Goal: Information Seeking & Learning: Learn about a topic

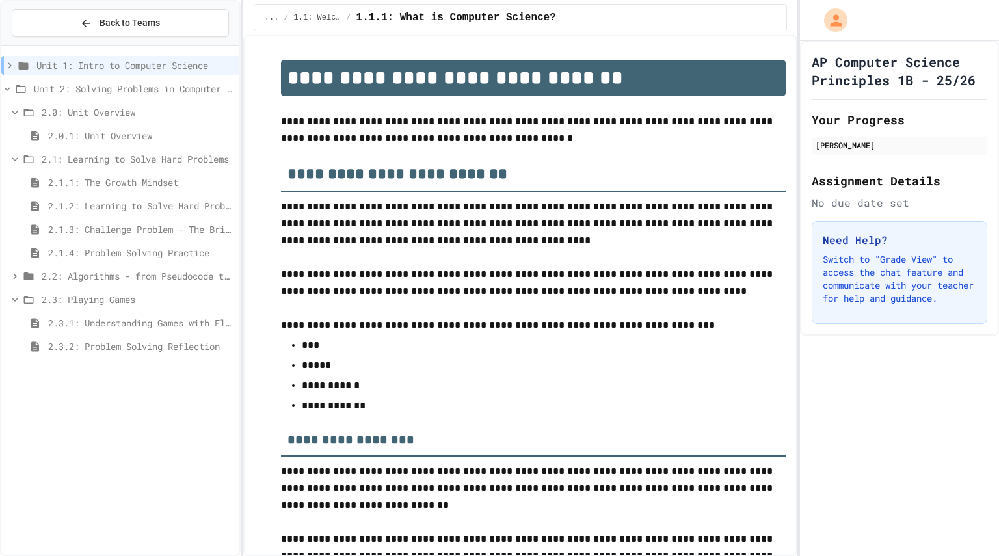
scroll to position [2014, 0]
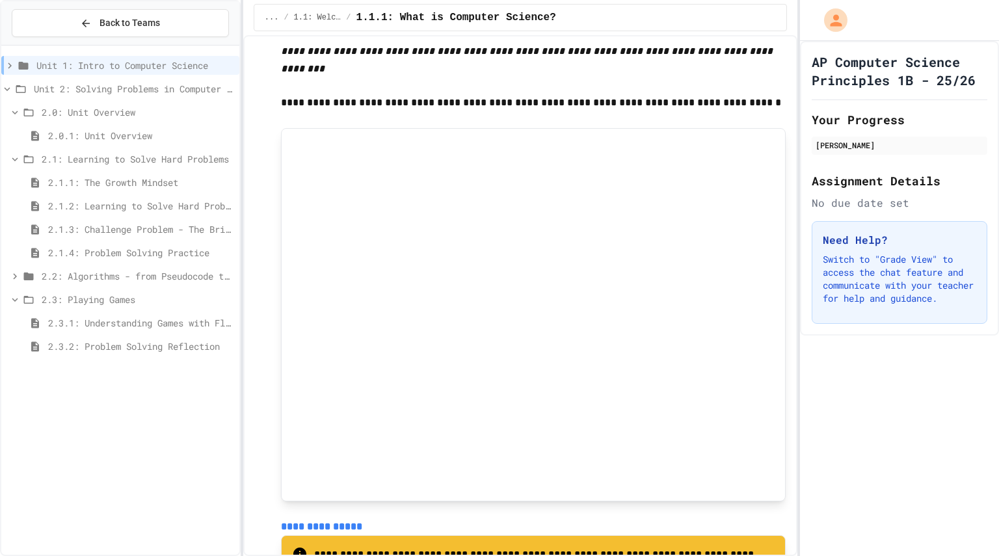
click at [120, 348] on span "2.3.2: Problem Solving Reflection" at bounding box center [141, 346] width 186 height 14
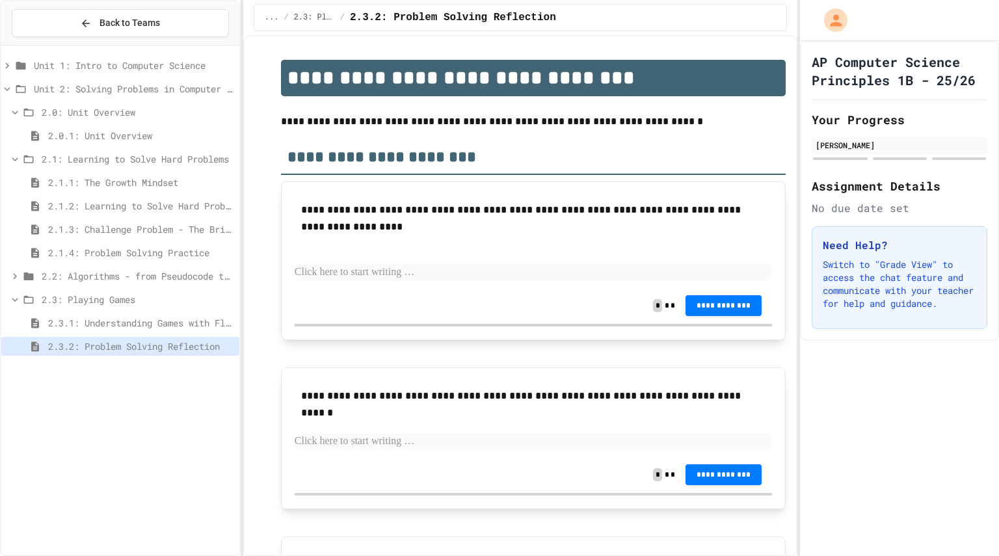
click at [68, 246] on span "2.1.4: Problem Solving Practice" at bounding box center [141, 253] width 186 height 14
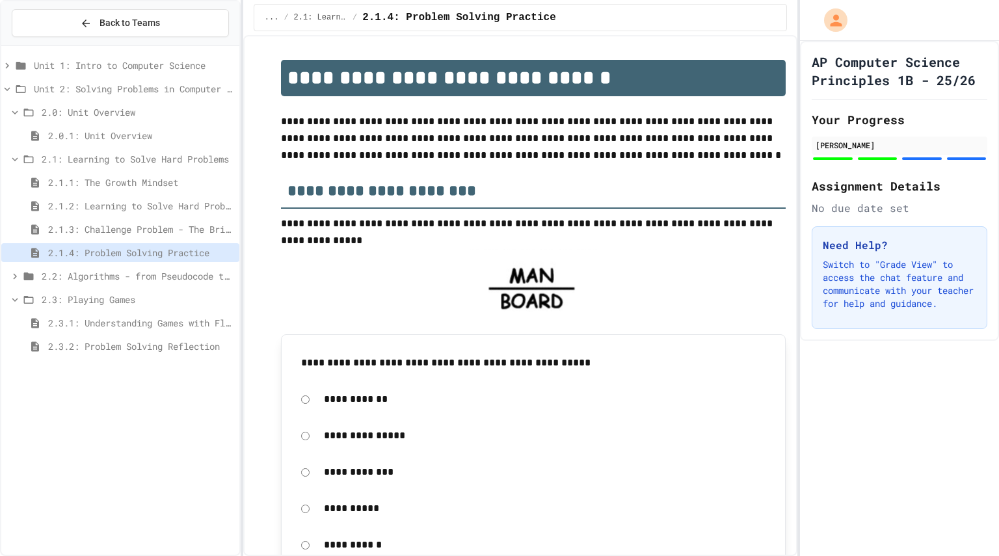
click at [17, 159] on icon at bounding box center [15, 159] width 6 height 4
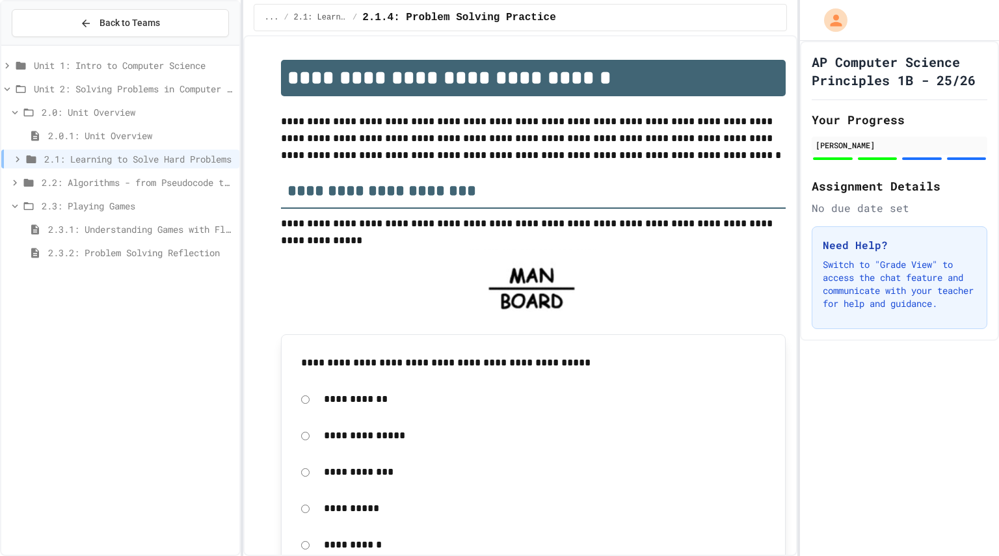
click at [14, 205] on icon at bounding box center [15, 206] width 12 height 12
click at [86, 322] on div "Unit 1: Intro to Computer Science Unit 2: Solving Problems in Computer Science …" at bounding box center [120, 300] width 238 height 499
click at [14, 84] on icon at bounding box center [21, 89] width 16 height 12
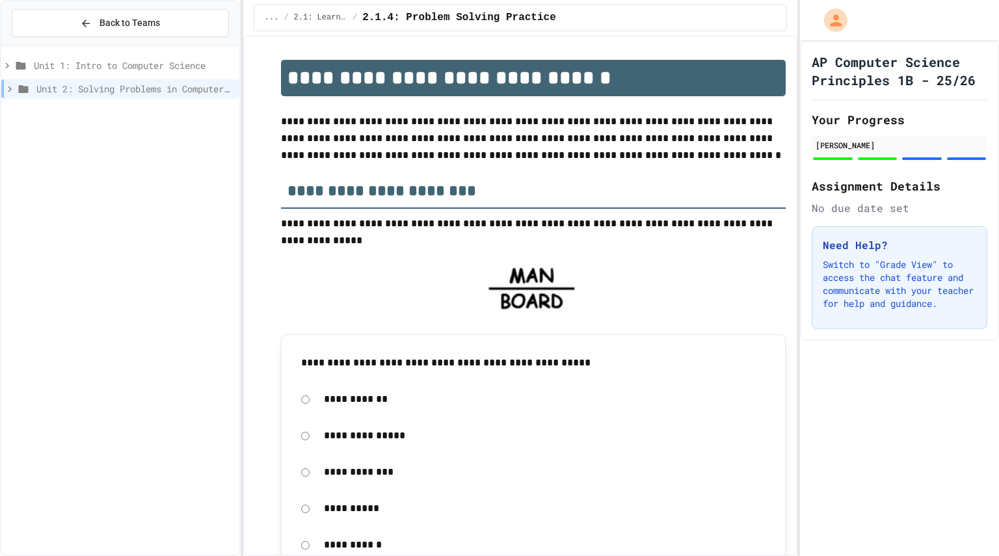
click at [68, 204] on div "Unit 1: Intro to Computer Science Unit 2: Solving Problems in Computer Science" at bounding box center [120, 300] width 238 height 499
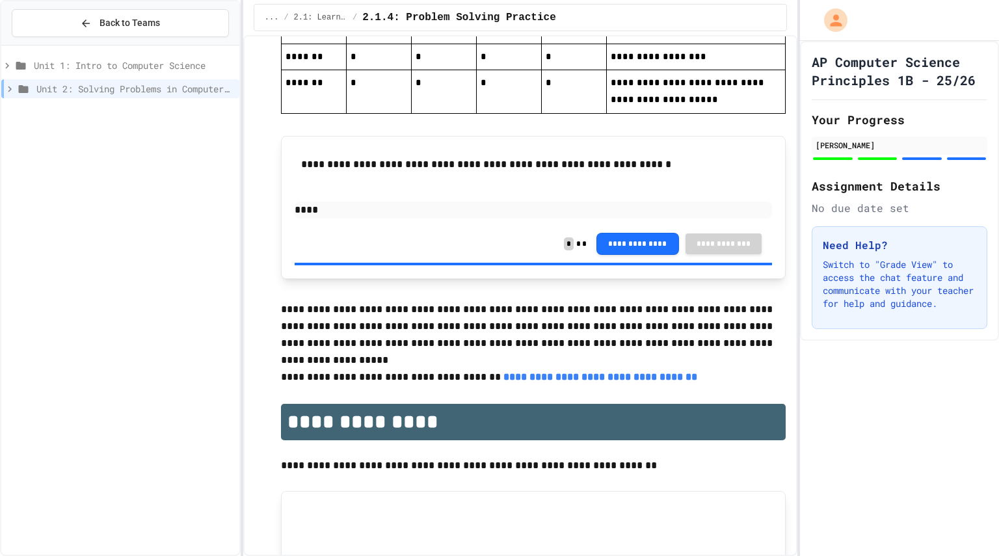
scroll to position [2987, 0]
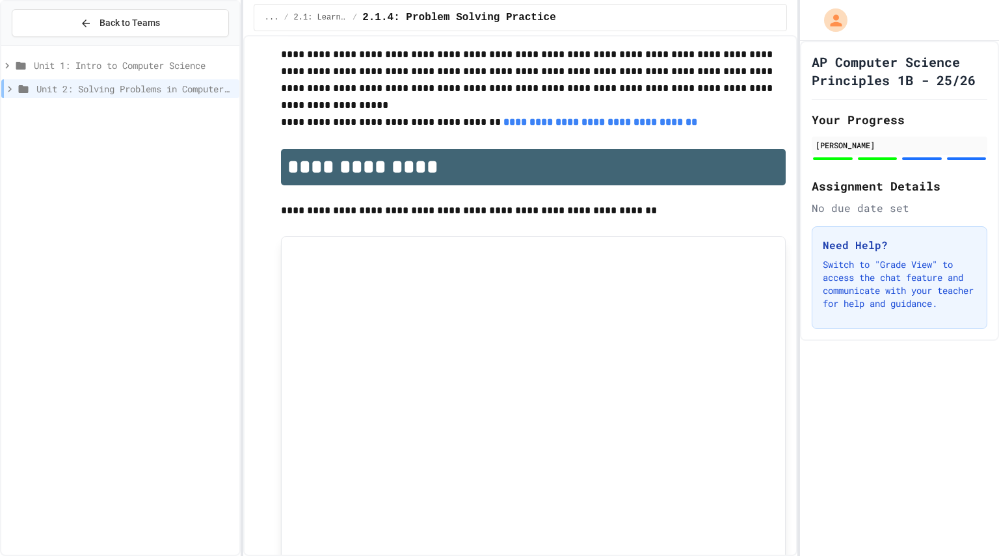
click at [10, 86] on icon at bounding box center [10, 89] width 12 height 12
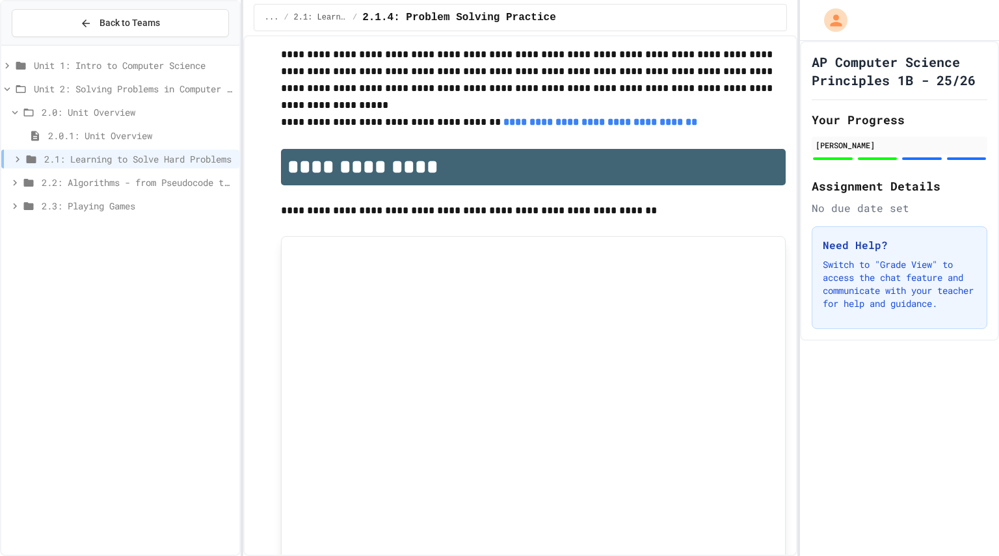
click at [17, 159] on icon at bounding box center [18, 159] width 12 height 12
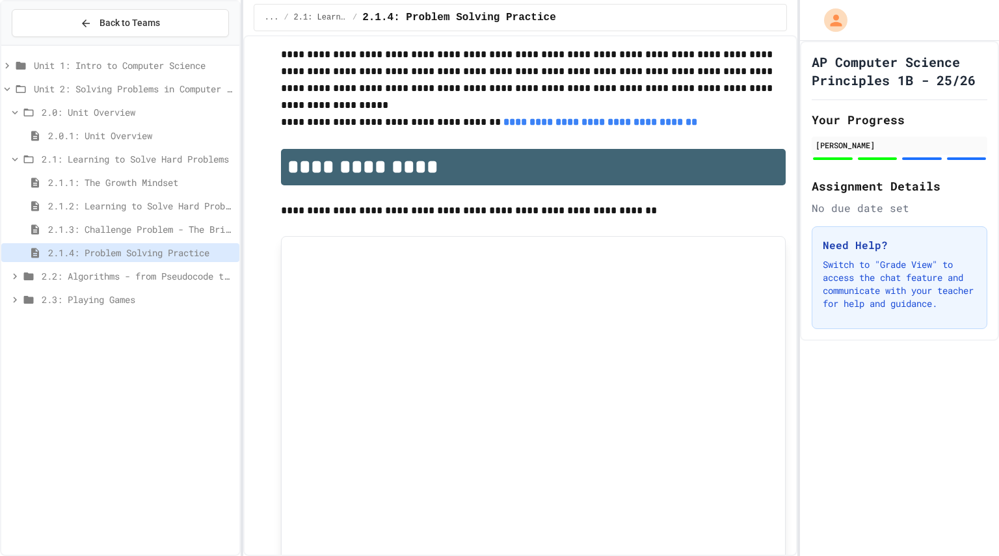
click at [5, 271] on div "2.2: Algorithms - from Pseudocode to Flowcharts" at bounding box center [120, 276] width 238 height 19
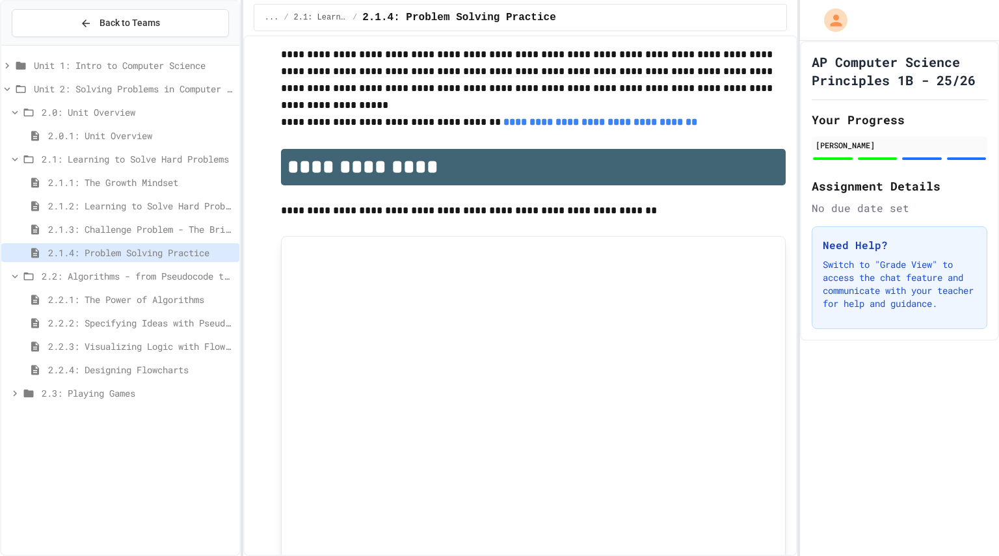
click at [72, 298] on span "2.2.1: The Power of Algorithms" at bounding box center [141, 300] width 186 height 14
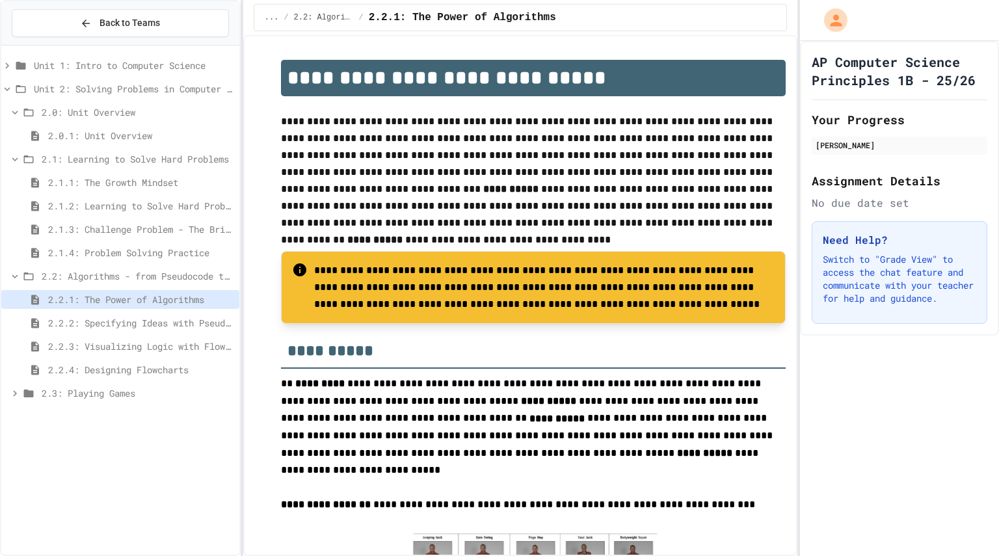
click at [148, 363] on span "2.2.4: Designing Flowcharts" at bounding box center [141, 370] width 186 height 14
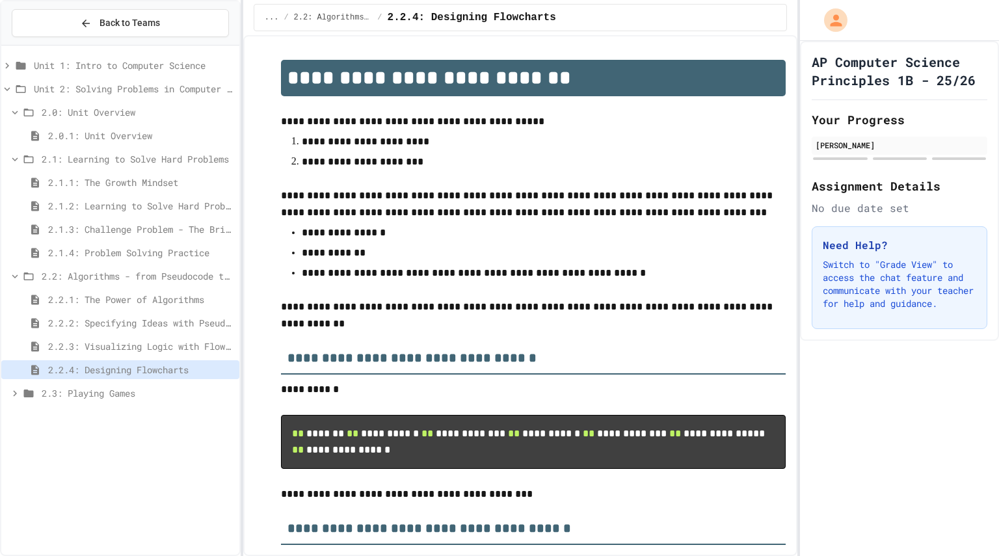
click at [73, 301] on span "2.2.1: The Power of Algorithms" at bounding box center [141, 300] width 186 height 14
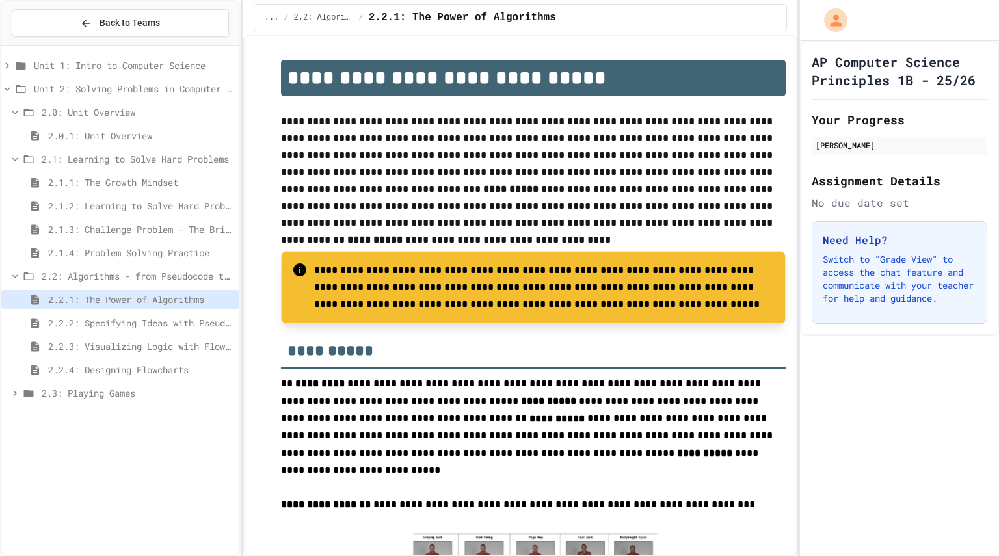
click at [100, 367] on span "2.2.4: Designing Flowcharts" at bounding box center [141, 370] width 186 height 14
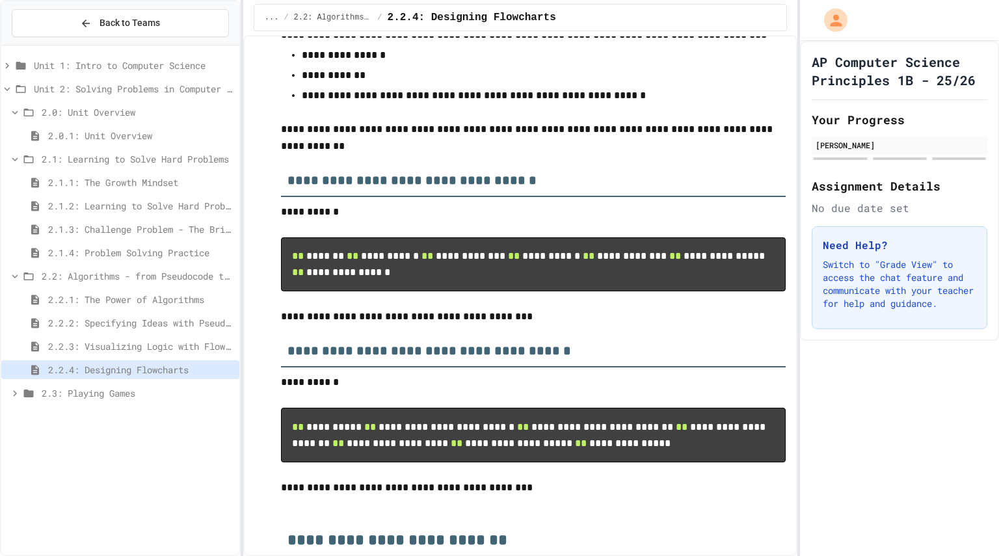
scroll to position [187, 0]
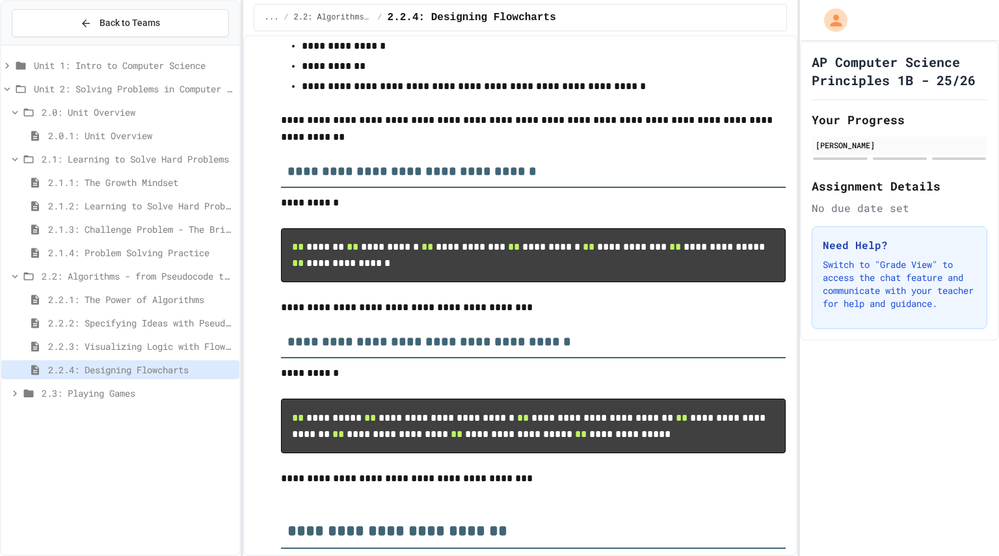
click at [179, 342] on span "2.2.3: Visualizing Logic with Flowcharts" at bounding box center [141, 346] width 186 height 14
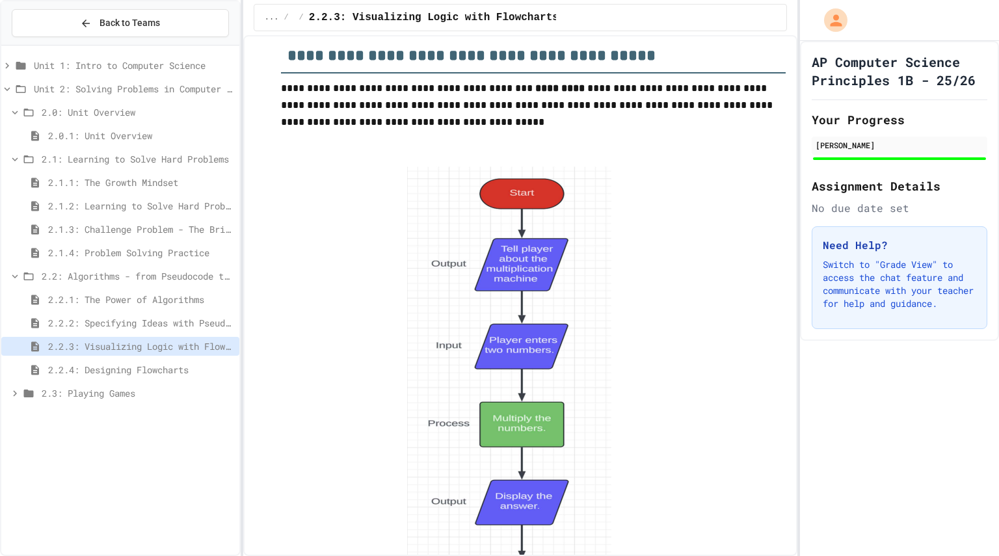
scroll to position [1680, 0]
click at [188, 372] on span "2.2.4: Designing Flowcharts" at bounding box center [141, 370] width 186 height 14
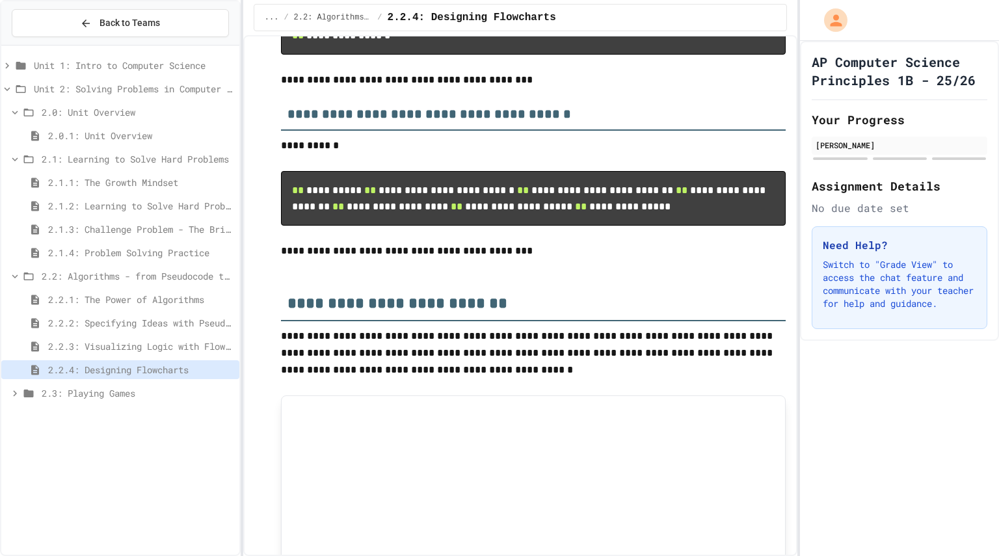
scroll to position [415, 0]
click at [25, 392] on icon at bounding box center [29, 393] width 10 height 8
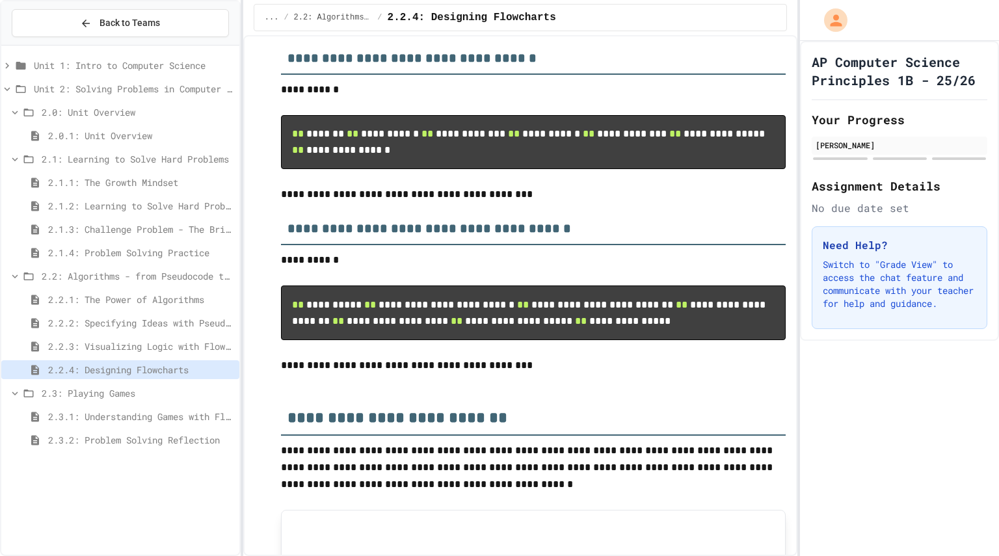
scroll to position [299, 0]
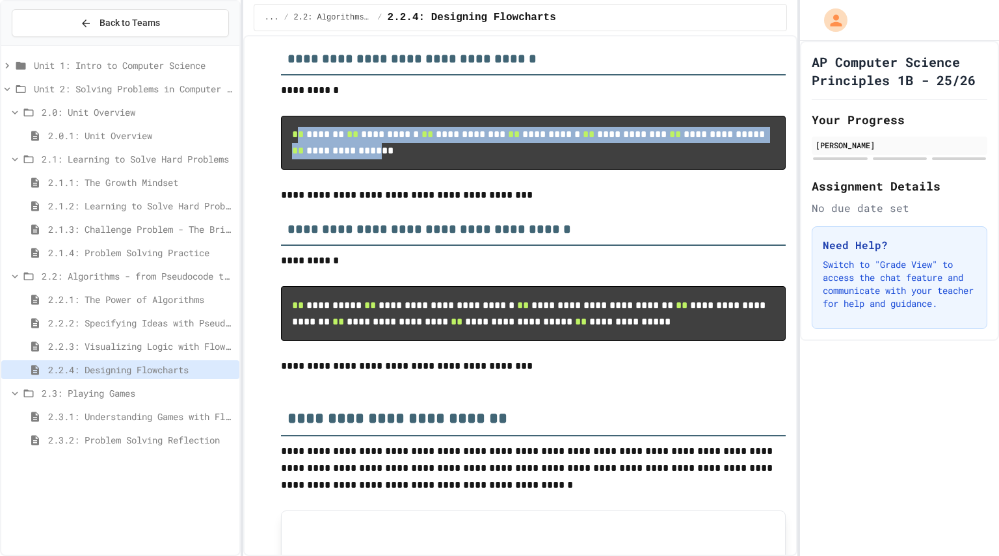
drag, startPoint x: 296, startPoint y: 133, endPoint x: 391, endPoint y: 247, distance: 148.6
click at [391, 170] on pre "**********" at bounding box center [533, 143] width 505 height 54
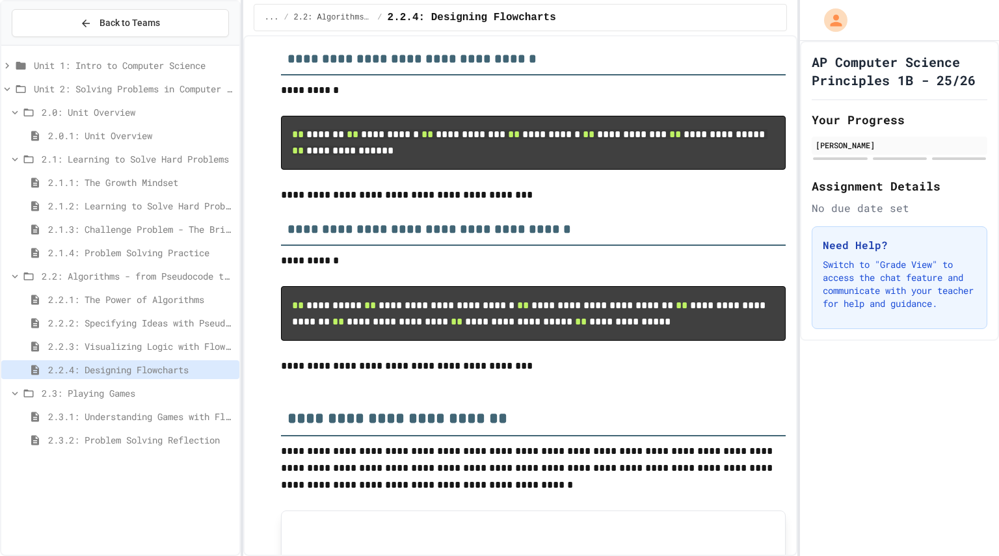
click at [285, 204] on p "**********" at bounding box center [533, 195] width 505 height 17
click at [147, 439] on span "2.3.2: Problem Solving Reflection" at bounding box center [141, 440] width 186 height 14
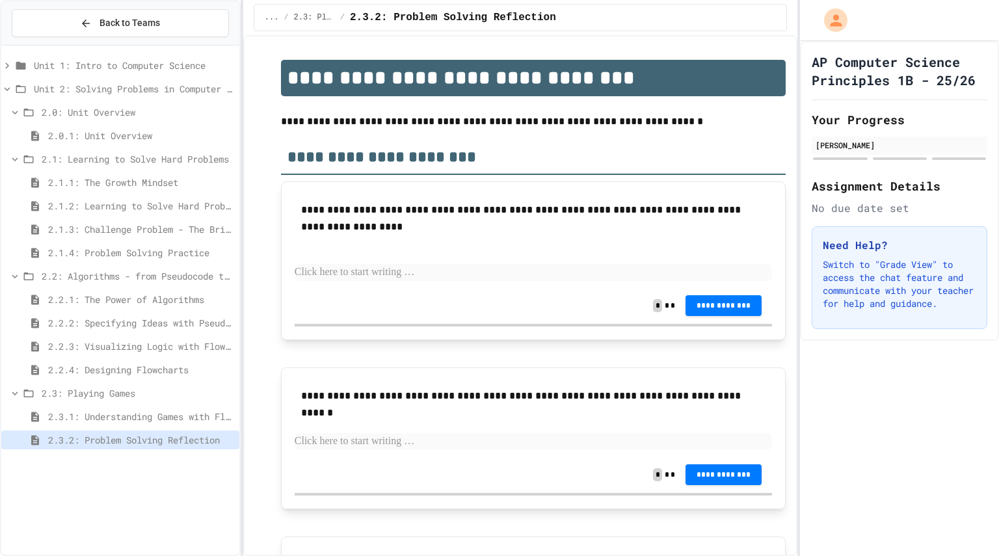
click at [126, 410] on span "2.3.1: Understanding Games with Flowcharts" at bounding box center [141, 417] width 186 height 14
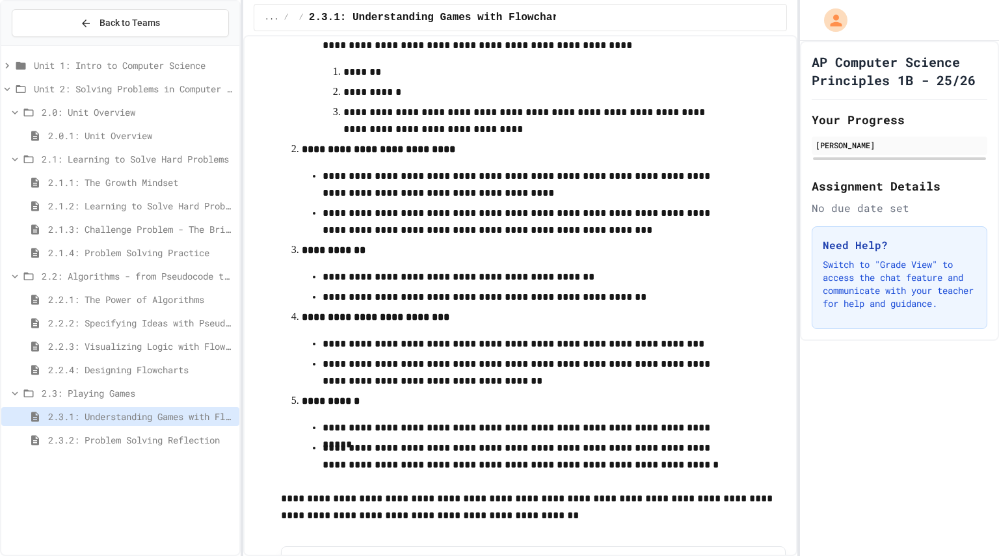
scroll to position [306, 0]
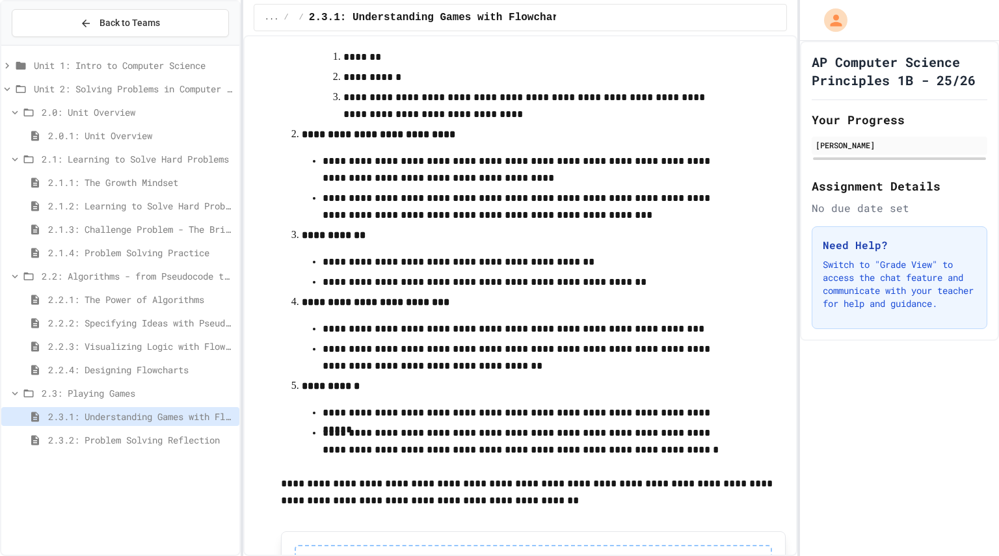
click at [135, 352] on span "2.2.3: Visualizing Logic with Flowcharts" at bounding box center [141, 346] width 186 height 14
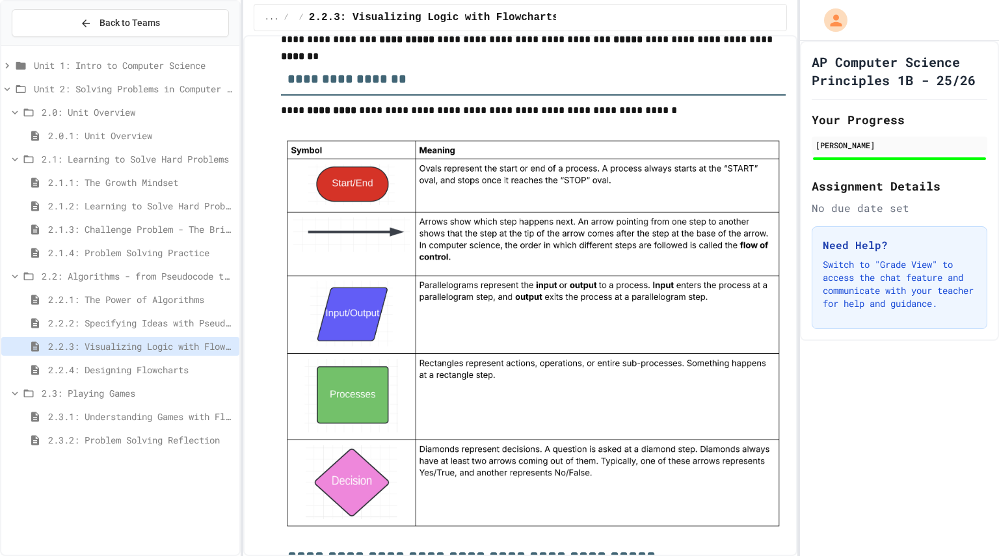
scroll to position [1177, 0]
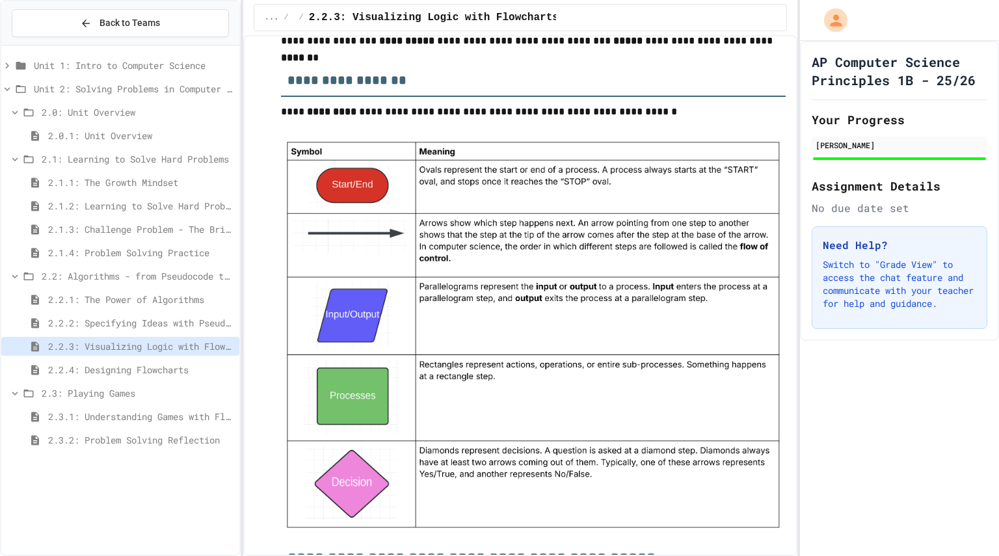
click at [154, 368] on span "2.2.4: Designing Flowcharts" at bounding box center [141, 370] width 186 height 14
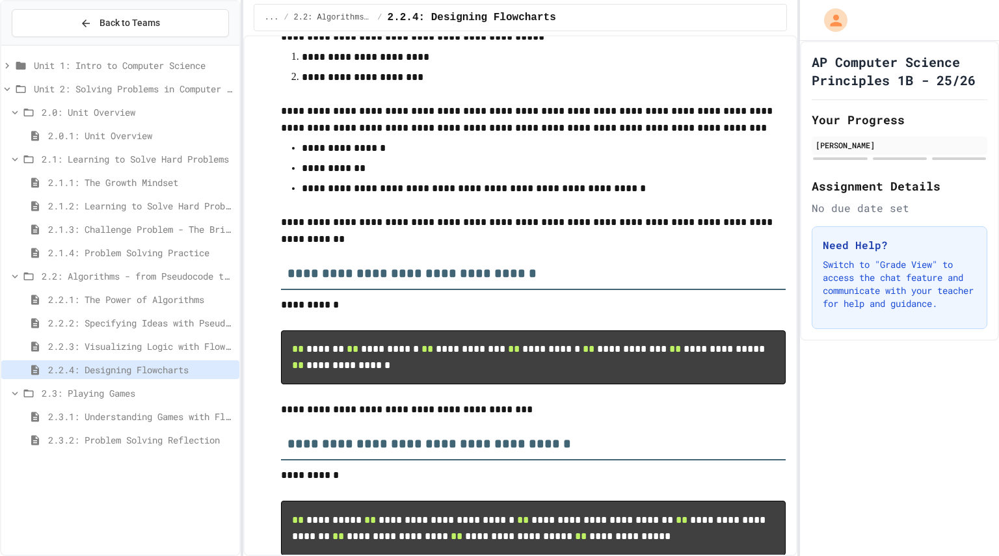
scroll to position [170, 0]
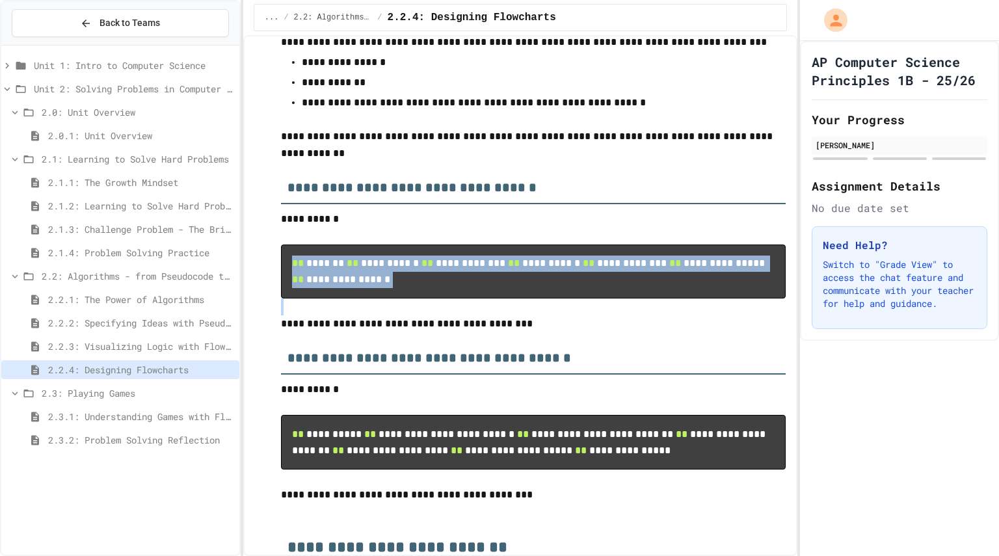
drag, startPoint x: 294, startPoint y: 264, endPoint x: 395, endPoint y: 392, distance: 163.0
copy code "**********"
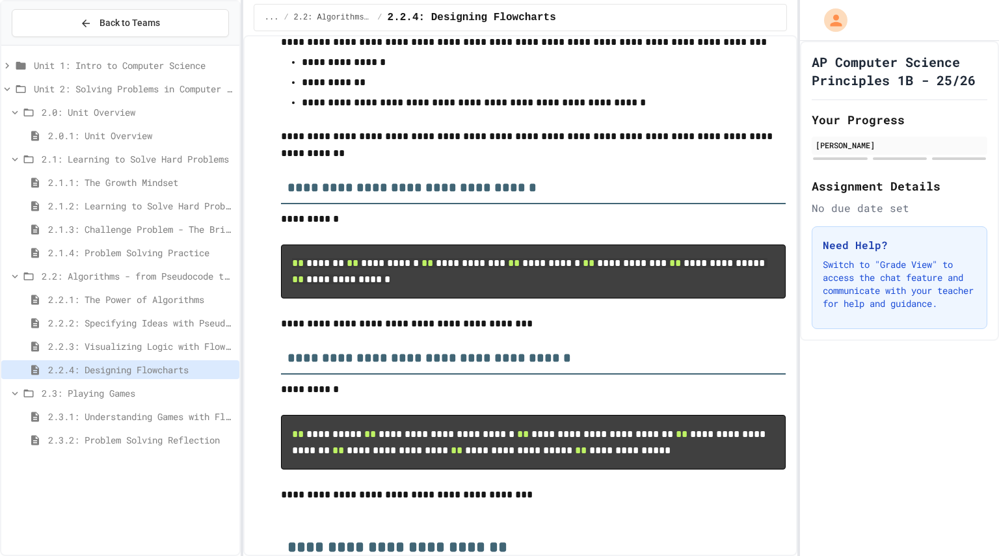
click at [592, 183] on h3 "**********" at bounding box center [533, 183] width 505 height 42
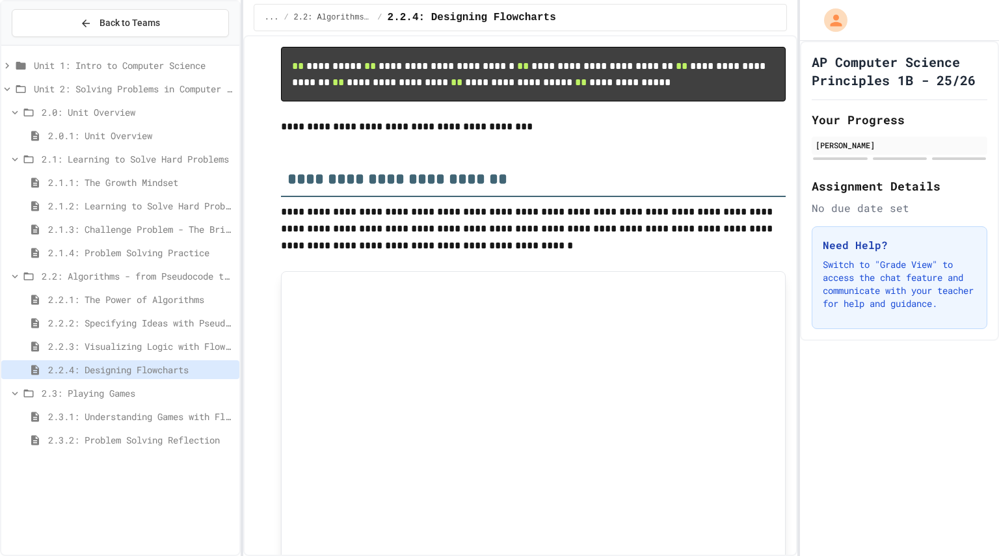
scroll to position [539, 0]
click at [63, 427] on div "2.3.1: Understanding Games with Flowcharts" at bounding box center [120, 418] width 238 height 23
click at [99, 424] on div "2.3.1: Understanding Games with Flowcharts" at bounding box center [120, 416] width 238 height 19
